Goal: Task Accomplishment & Management: Use online tool/utility

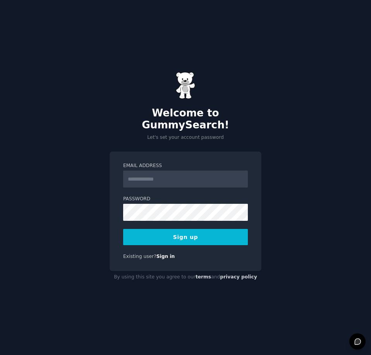
click at [98, 143] on div "Welcome to GummySearch! Let's set your account password Email Address Password …" at bounding box center [185, 177] width 371 height 355
click at [143, 171] on input "Email Address" at bounding box center [185, 179] width 125 height 17
type input "**********"
click at [153, 235] on button "Sign up" at bounding box center [185, 237] width 125 height 16
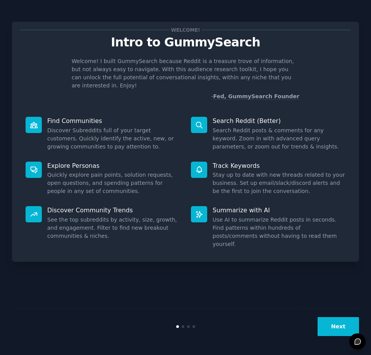
click at [338, 322] on button "Next" at bounding box center [337, 326] width 41 height 19
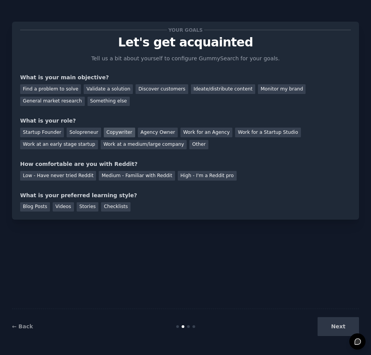
click at [106, 129] on div "Copywriter" at bounding box center [119, 133] width 31 height 10
click at [135, 89] on div "Discover customers" at bounding box center [161, 89] width 52 height 10
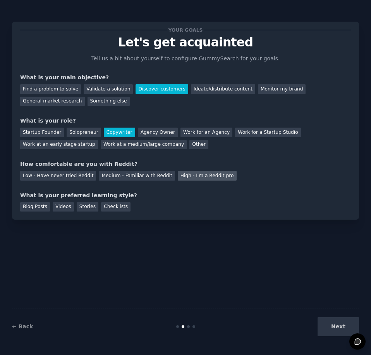
click at [178, 174] on div "High - I'm a Reddit pro" at bounding box center [207, 176] width 59 height 10
click at [35, 209] on div "Blog Posts" at bounding box center [35, 207] width 30 height 10
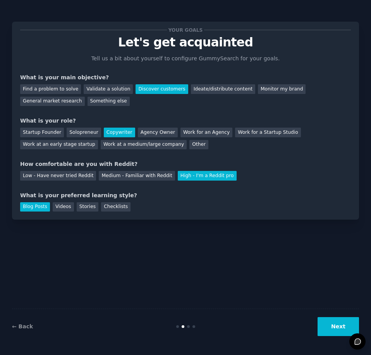
click at [62, 202] on div "Blog Posts Videos Stories Checklists" at bounding box center [185, 206] width 331 height 12
click at [64, 206] on div "Videos" at bounding box center [63, 207] width 21 height 10
click at [329, 321] on button "Next" at bounding box center [337, 326] width 41 height 19
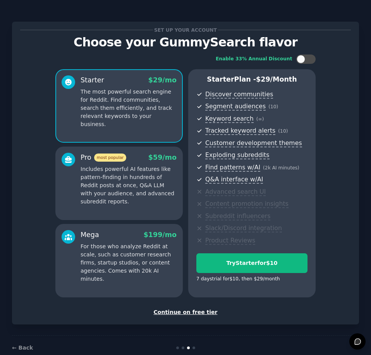
click at [135, 171] on p "Includes powerful AI features like pattern-finding in hundreds of Reddit posts …" at bounding box center [129, 185] width 96 height 41
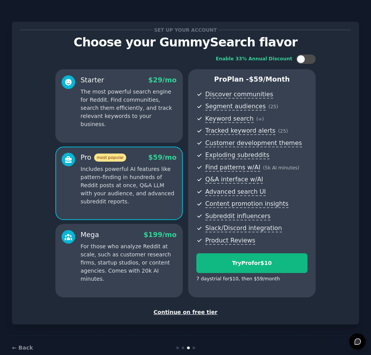
click at [144, 129] on div "Starter $ 29 /mo The most powerful search engine for Reddit. Find communities, …" at bounding box center [118, 106] width 127 height 74
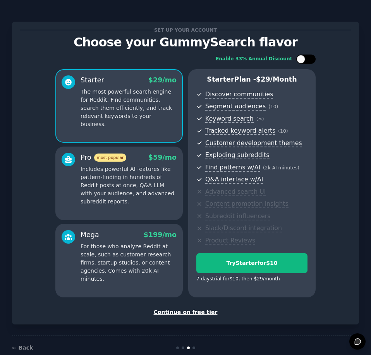
click at [310, 60] on div at bounding box center [310, 59] width 4 height 4
click at [310, 60] on div at bounding box center [311, 59] width 9 height 9
click at [310, 60] on div at bounding box center [310, 59] width 4 height 4
drag, startPoint x: 310, startPoint y: 60, endPoint x: 346, endPoint y: 58, distance: 35.3
click at [346, 58] on div "Enable 33% Annual Discount Starter $ 29 $ 19 /mo The most powerful search engin…" at bounding box center [185, 176] width 331 height 254
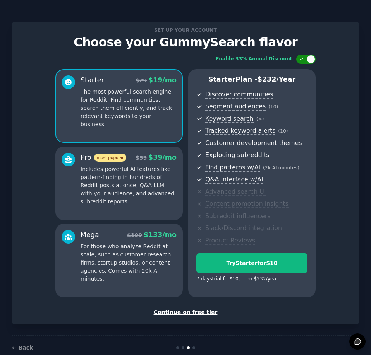
click at [309, 60] on div at bounding box center [311, 59] width 9 height 9
click at [309, 60] on div at bounding box center [310, 59] width 4 height 4
click at [309, 60] on div at bounding box center [311, 59] width 9 height 9
click at [120, 163] on div "Pro most popular $ 59 /mo Includes powerful AI features like pattern-finding in…" at bounding box center [129, 179] width 96 height 53
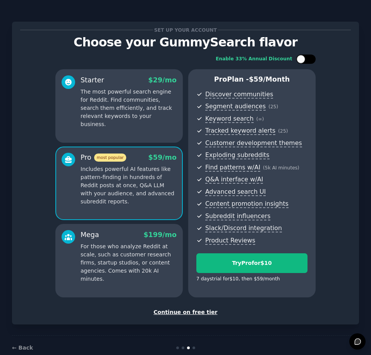
click at [305, 55] on div at bounding box center [305, 59] width 19 height 9
checkbox input "true"
click at [195, 315] on div "Continue on free tier" at bounding box center [185, 313] width 331 height 8
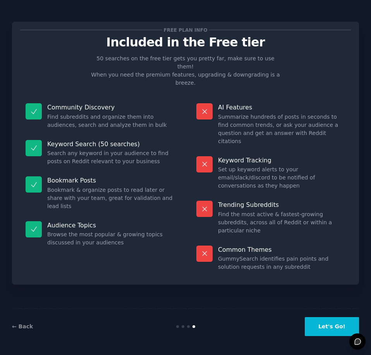
click at [331, 326] on button "Let's Go!" at bounding box center [332, 326] width 54 height 19
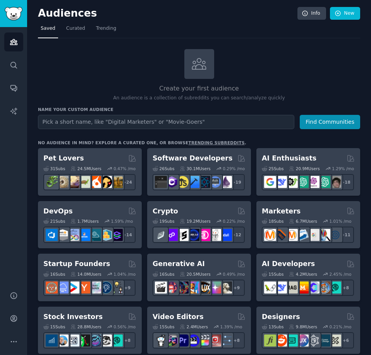
click at [147, 121] on input "text" at bounding box center [166, 122] width 256 height 14
type input "productivity"
click at [320, 120] on button "Find Communities" at bounding box center [330, 122] width 60 height 14
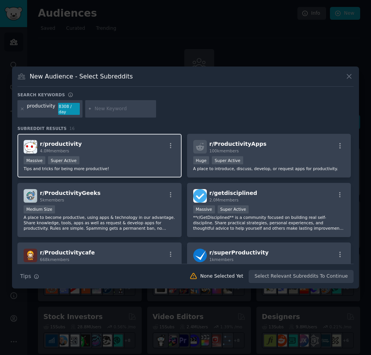
click at [104, 152] on div "r/ productivity 4.0M members Massive Super Active Tips and tricks for being mor…" at bounding box center [99, 156] width 164 height 44
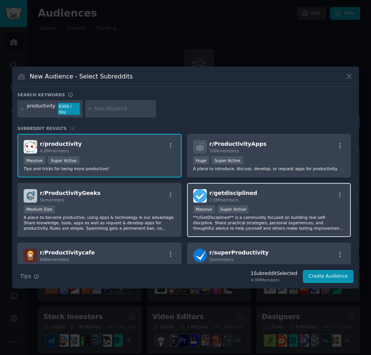
click at [248, 199] on div "r/ getdisciplined 2.0M members" at bounding box center [269, 196] width 152 height 14
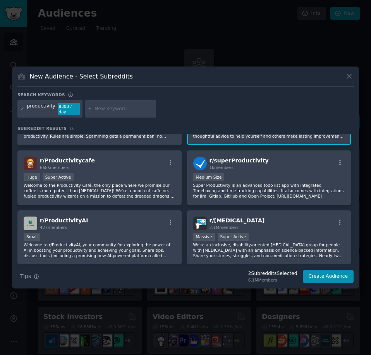
scroll to position [77, 0]
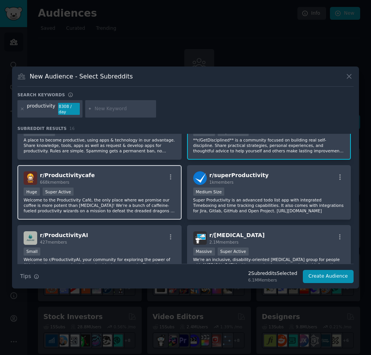
click at [151, 192] on div "Huge Super Active" at bounding box center [100, 193] width 152 height 10
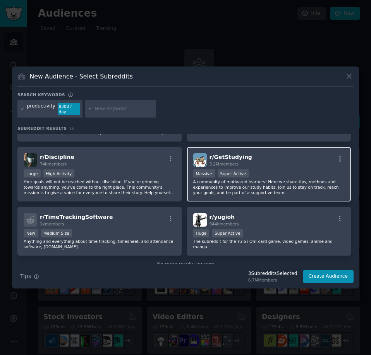
scroll to position [348, 0]
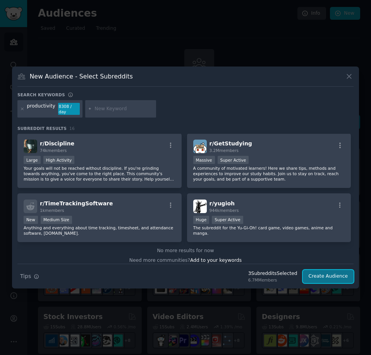
click at [338, 273] on button "Create Audience" at bounding box center [328, 276] width 51 height 13
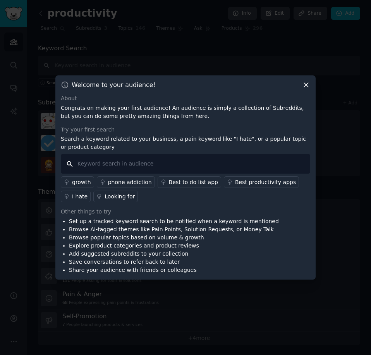
click at [196, 166] on input "text" at bounding box center [185, 164] width 249 height 20
type input "i"
type input "I hate"
click at [120, 202] on link "Looking for" at bounding box center [115, 197] width 45 height 12
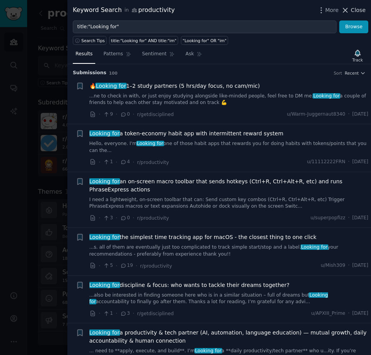
click at [361, 6] on span "Close" at bounding box center [358, 10] width 15 height 8
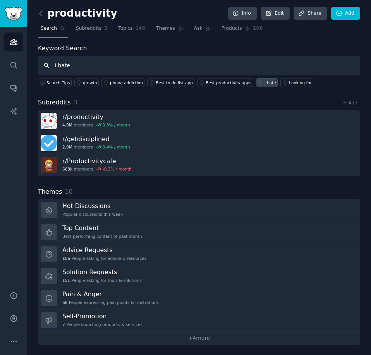
type input "I hate"
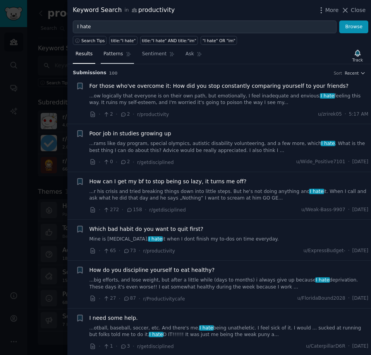
click at [107, 55] on span "Patterns" at bounding box center [112, 54] width 19 height 7
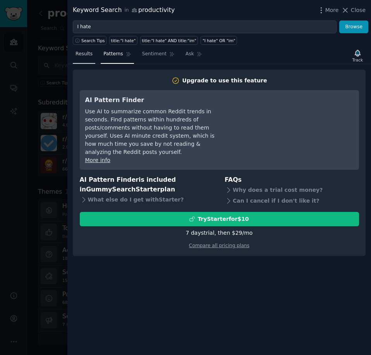
click at [84, 55] on span "Results" at bounding box center [83, 54] width 17 height 7
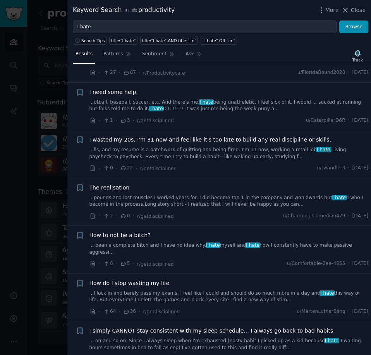
scroll to position [194, 0]
